Goal: Task Accomplishment & Management: Use online tool/utility

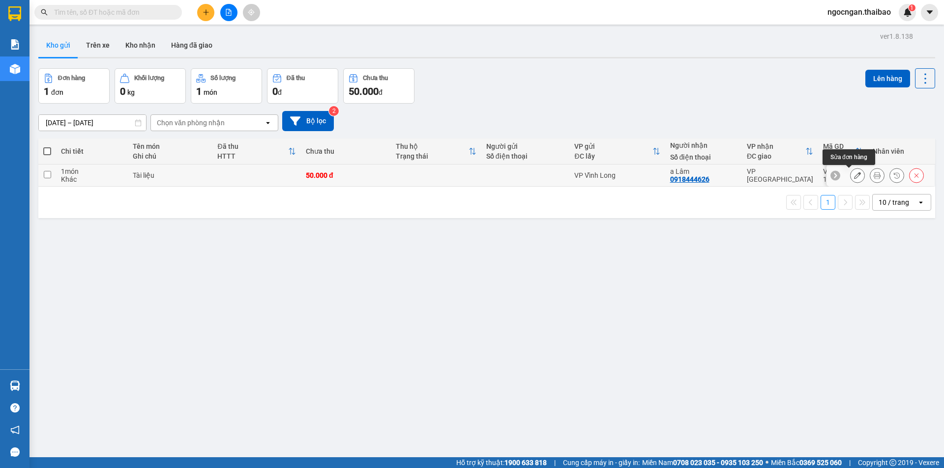
click at [854, 177] on icon at bounding box center [857, 175] width 7 height 7
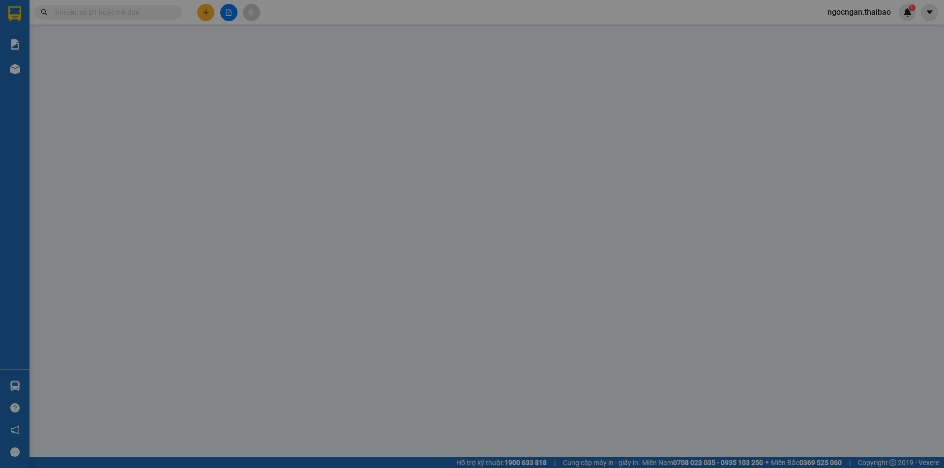
type input "0918444626"
type input "a Lâm"
type input "50.000"
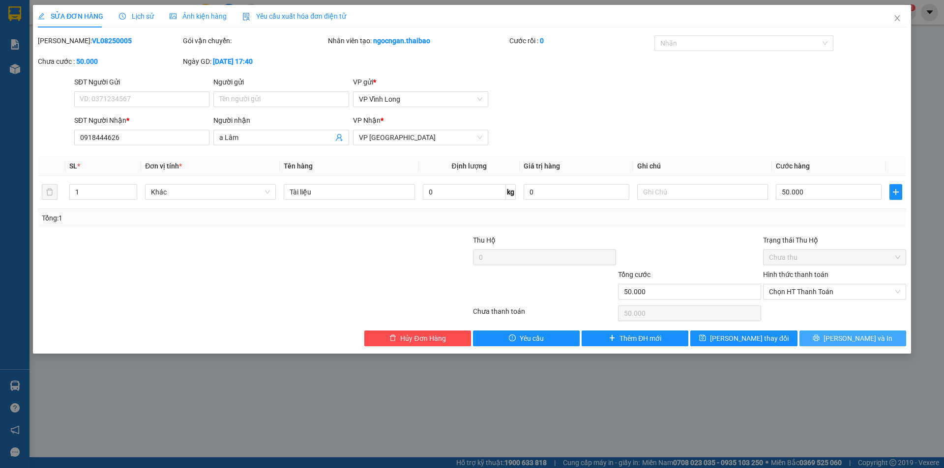
click at [847, 339] on span "[PERSON_NAME] và In" at bounding box center [857, 338] width 69 height 11
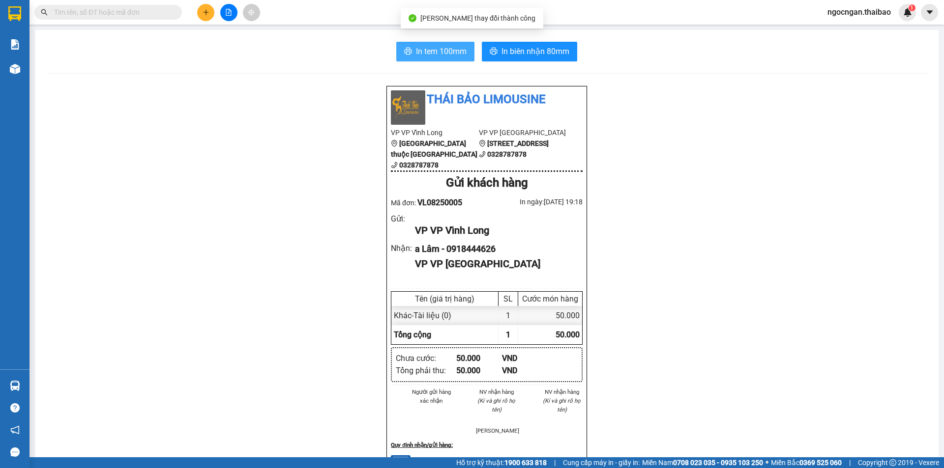
click at [421, 51] on span "In tem 100mm" at bounding box center [441, 51] width 51 height 12
